Goal: Task Accomplishment & Management: Use online tool/utility

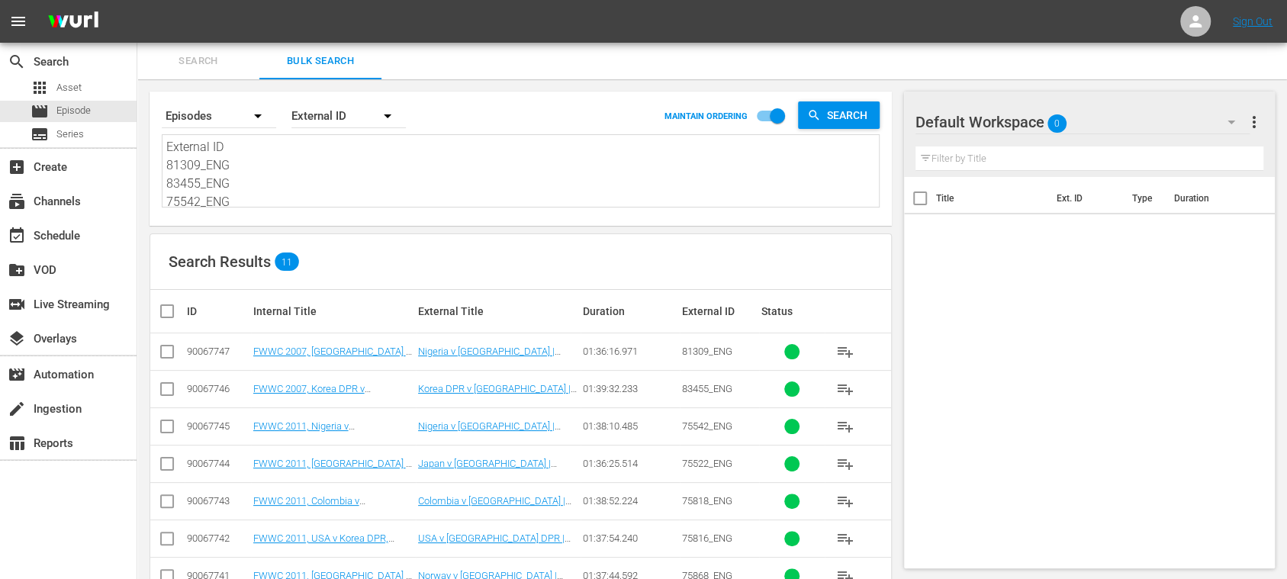
scroll to position [1411, 0]
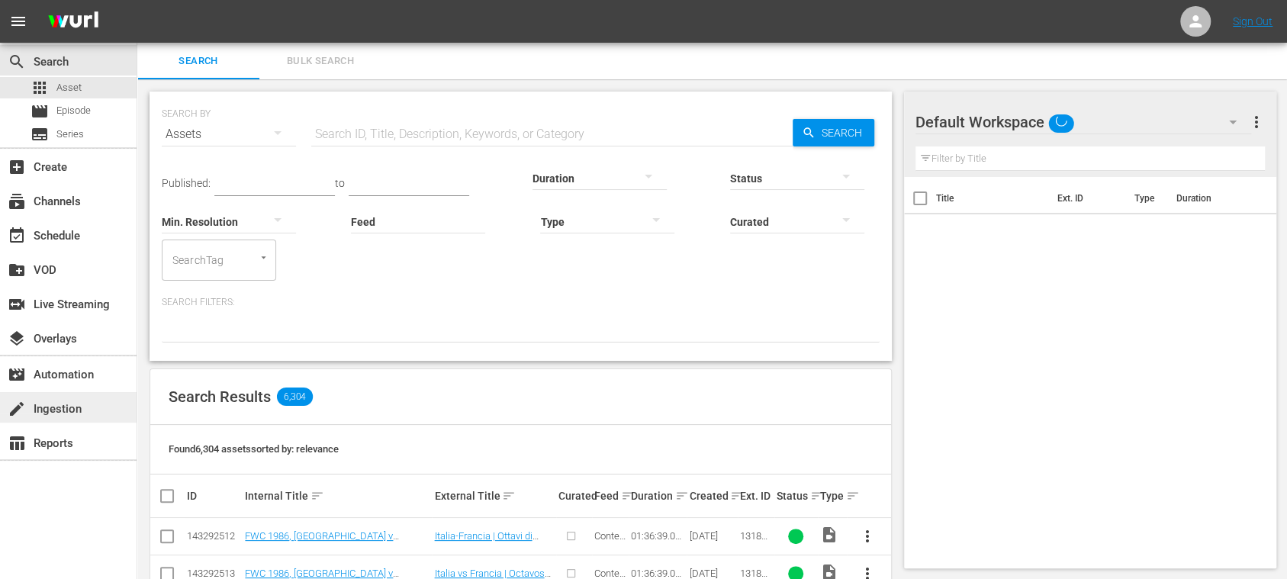
click at [72, 403] on div "create Ingestion" at bounding box center [42, 407] width 85 height 14
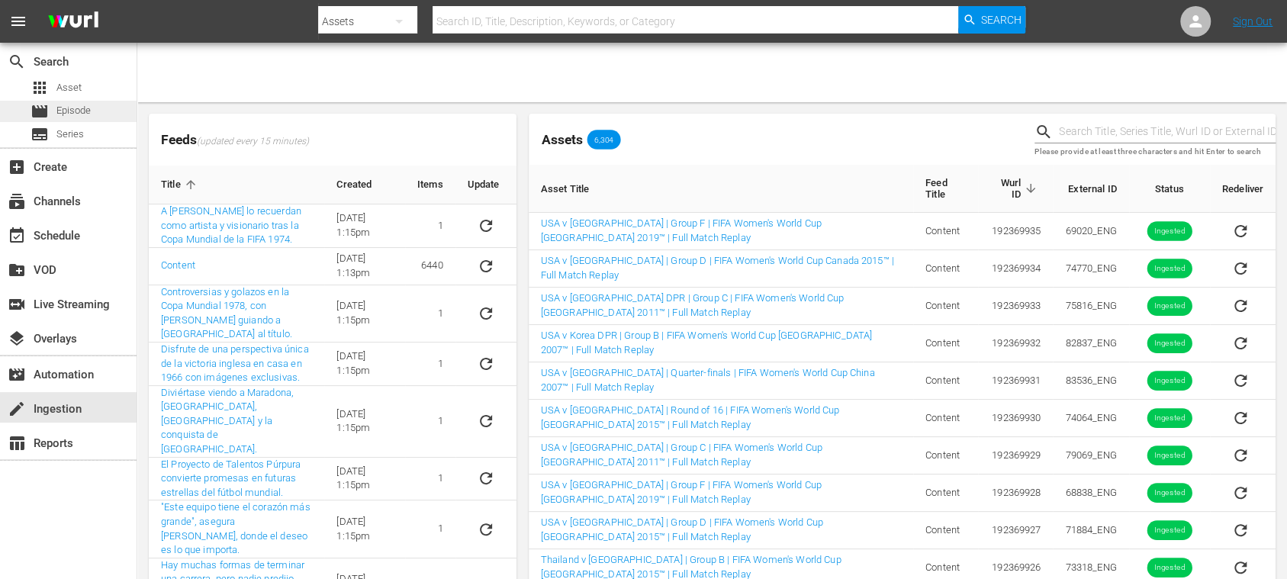
click at [87, 113] on span "Episode" at bounding box center [73, 110] width 34 height 15
